Goal: Task Accomplishment & Management: Manage account settings

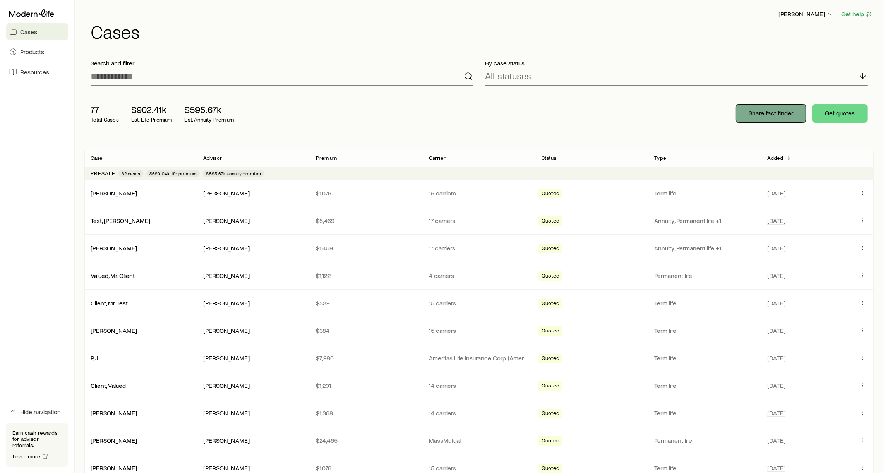
click at [785, 114] on p "Share fact finder" at bounding box center [771, 113] width 45 height 8
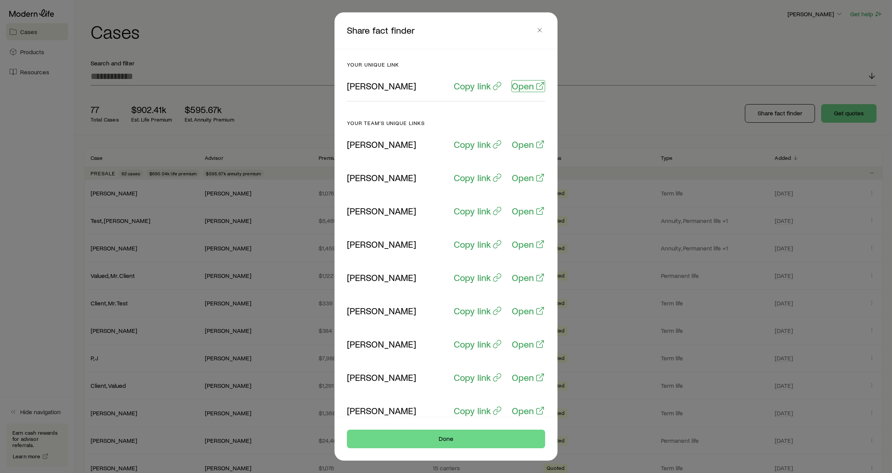
click at [515, 86] on p "Open" at bounding box center [523, 86] width 22 height 11
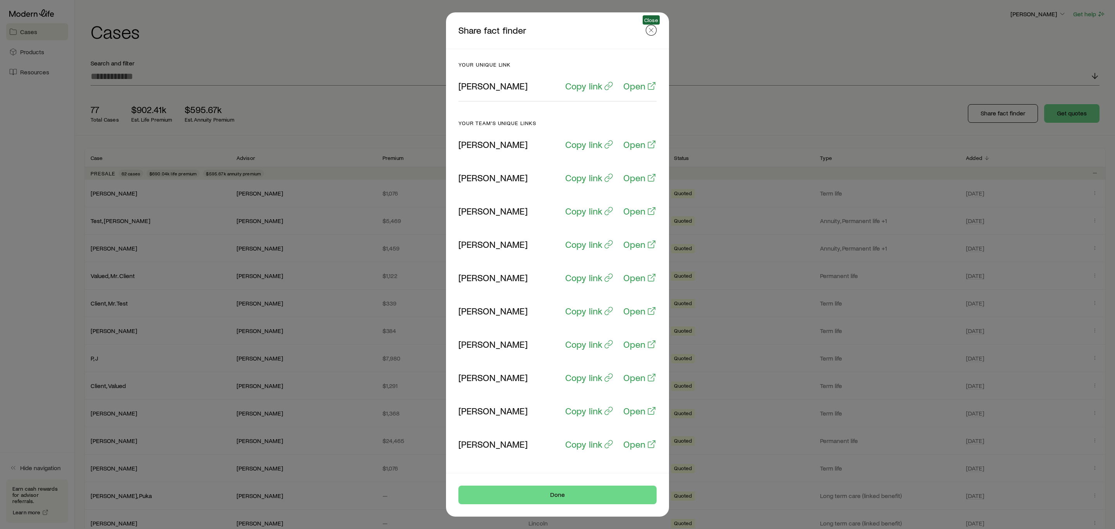
click at [649, 27] on icon "button" at bounding box center [651, 30] width 8 height 8
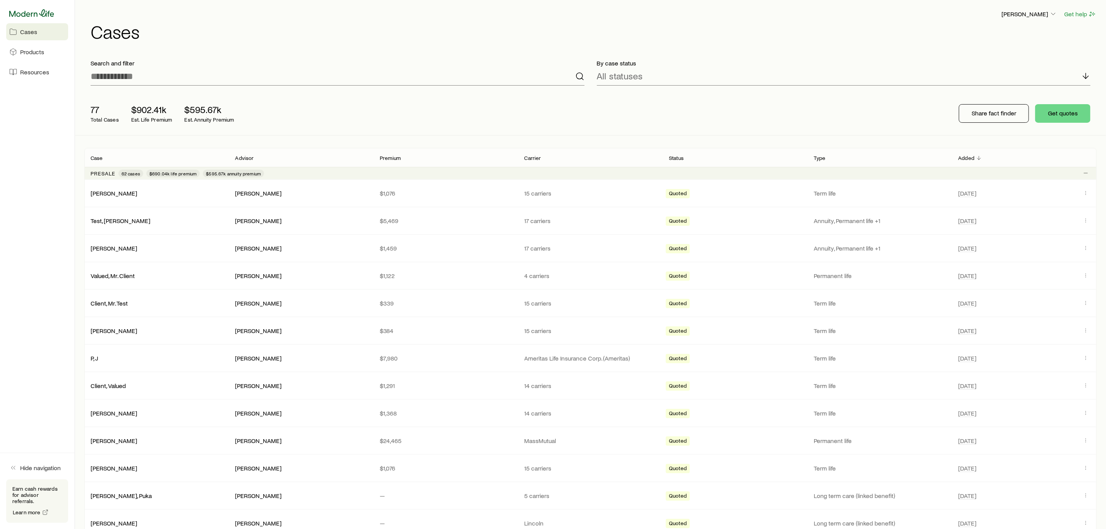
click at [18, 13] on icon at bounding box center [31, 13] width 45 height 8
click at [1051, 8] on div "[PERSON_NAME] Get help Cases" at bounding box center [590, 25] width 1013 height 50
click at [1046, 10] on p "[PERSON_NAME]" at bounding box center [1030, 14] width 56 height 8
click at [1005, 86] on button "Sign out" at bounding box center [1012, 93] width 87 height 14
